Goal: Check status

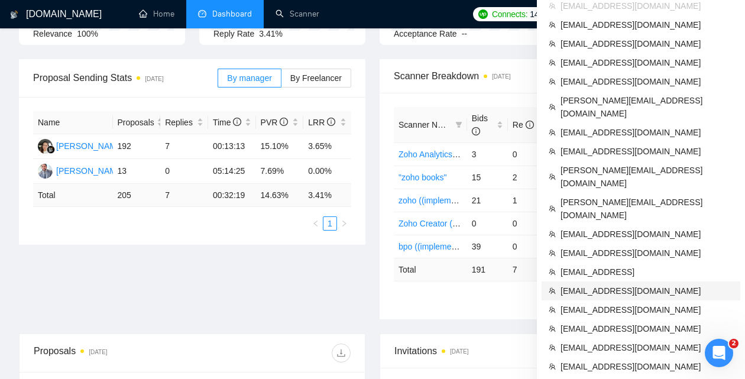
scroll to position [166, 0]
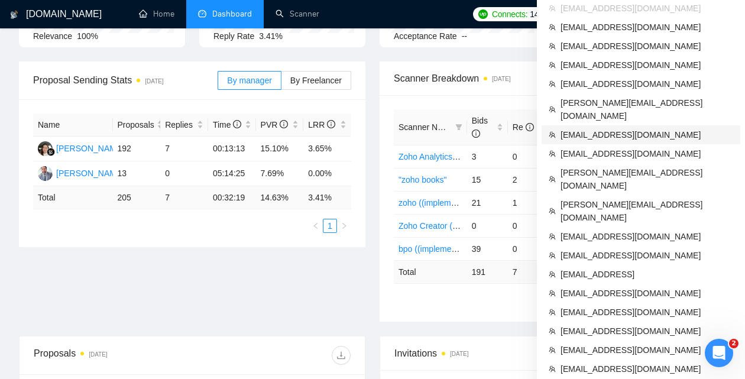
click at [609, 128] on span "[EMAIL_ADDRESS][DOMAIN_NAME]" at bounding box center [647, 134] width 173 height 13
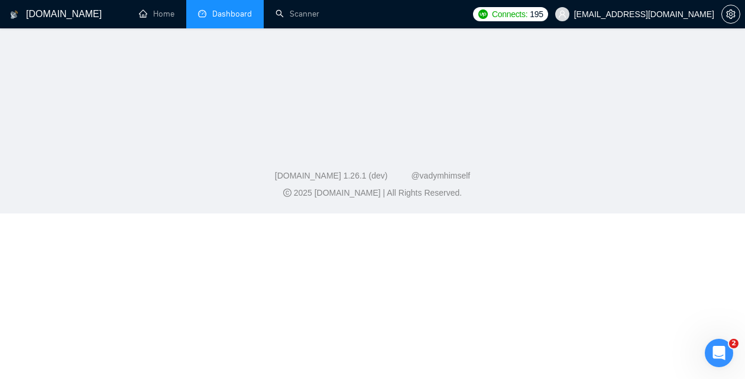
click at [218, 19] on link "Dashboard" at bounding box center [225, 14] width 54 height 10
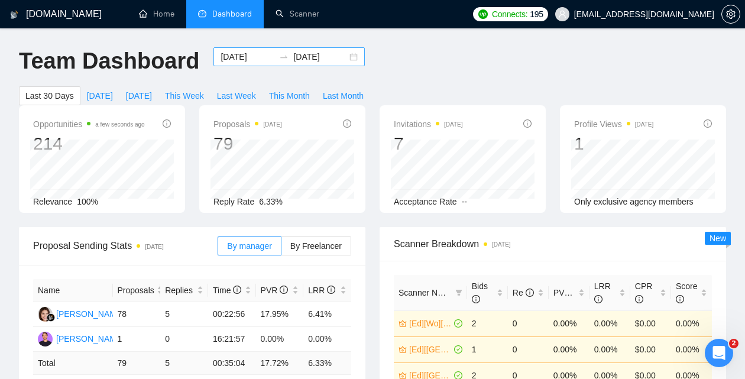
click at [345, 54] on div "[DATE] [DATE]" at bounding box center [288, 56] width 151 height 19
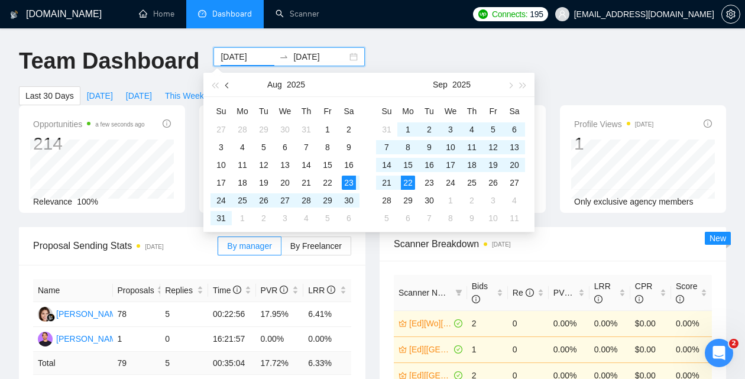
click at [229, 86] on span "button" at bounding box center [228, 85] width 6 height 6
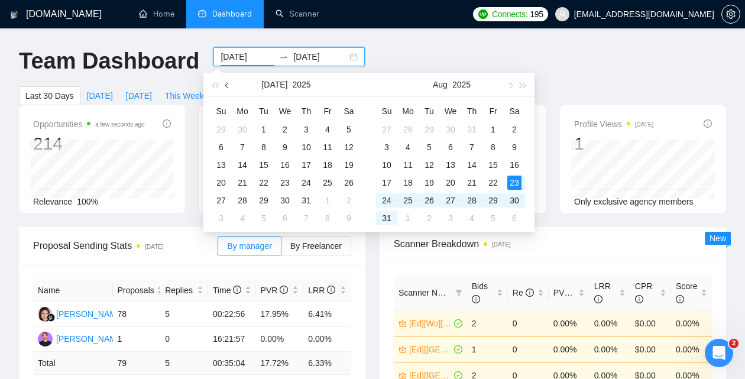
click at [229, 86] on span "button" at bounding box center [228, 85] width 6 height 6
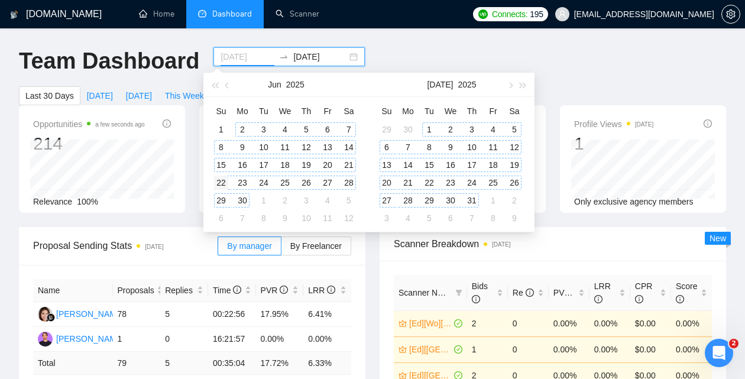
type input "[DATE]"
click at [222, 180] on div "22" at bounding box center [221, 183] width 14 height 14
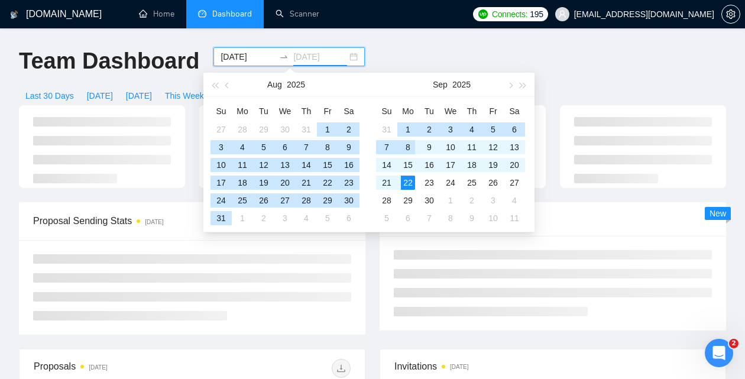
type input "[DATE]"
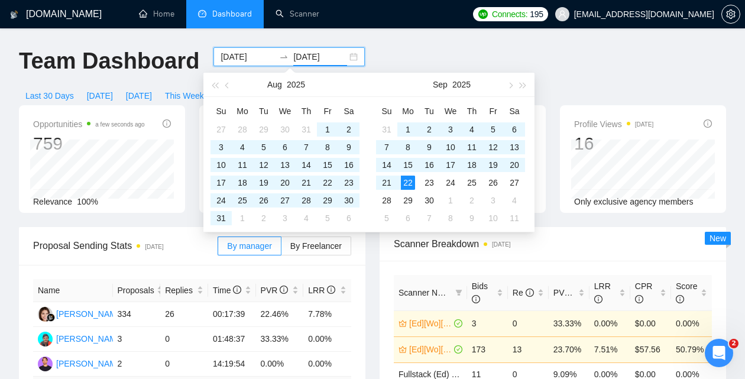
click at [571, 67] on div "Team Dashboard [DATE] [DATE] Last 30 Days [DATE] [DATE] This Week Last Week Thi…" at bounding box center [372, 76] width 721 height 58
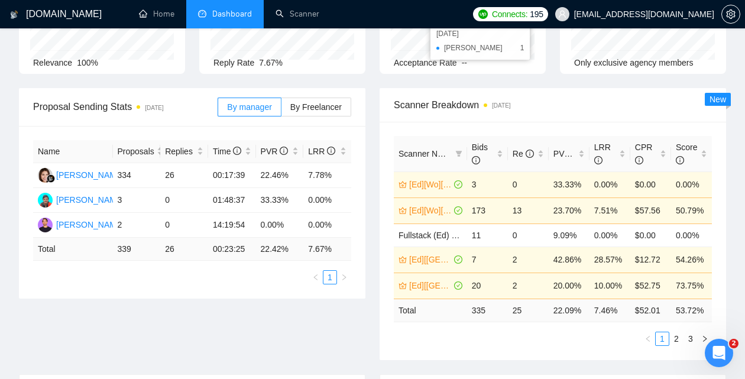
scroll to position [154, 0]
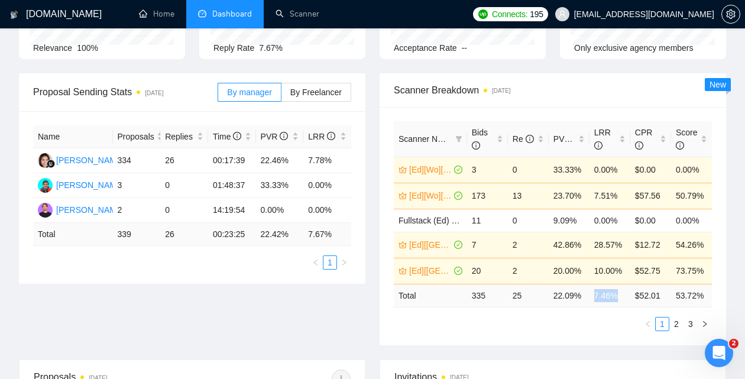
drag, startPoint x: 595, startPoint y: 296, endPoint x: 617, endPoint y: 296, distance: 21.9
click at [617, 296] on td "7.46 %" at bounding box center [610, 295] width 41 height 23
copy td "7.46 %"
drag, startPoint x: 635, startPoint y: 294, endPoint x: 662, endPoint y: 296, distance: 27.3
click at [662, 296] on td "$ 52.01" at bounding box center [650, 295] width 41 height 23
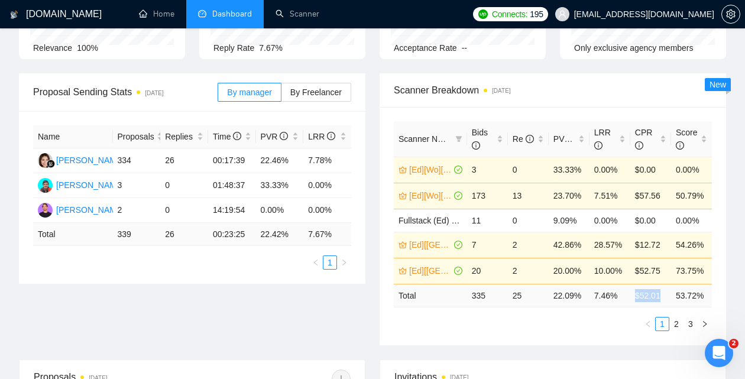
copy td "$ 52.01"
